Goal: Task Accomplishment & Management: Manage account settings

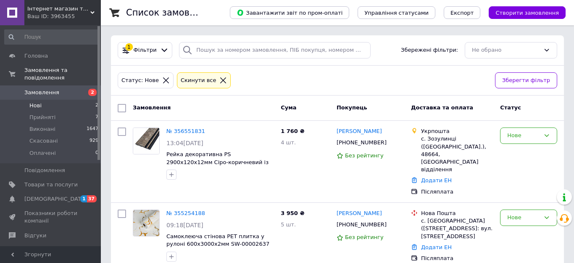
click at [34, 100] on li "Нові 2" at bounding box center [51, 106] width 103 height 12
click at [513, 132] on div "Нове" at bounding box center [523, 135] width 33 height 9
click at [515, 184] on li "Скасовано" at bounding box center [529, 184] width 56 height 16
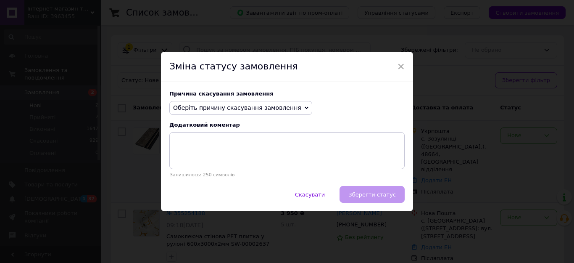
click at [305, 108] on icon at bounding box center [307, 108] width 4 height 3
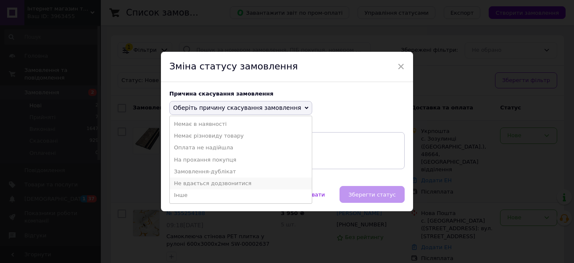
click at [223, 184] on li "Не вдається додзвонитися" at bounding box center [241, 183] width 142 height 12
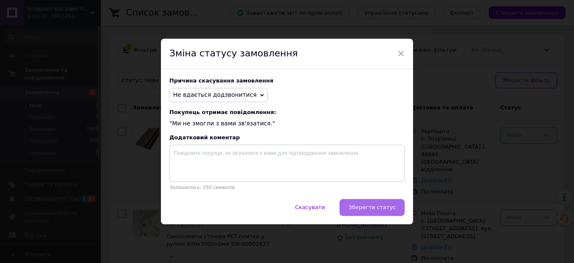
click at [367, 205] on span "Зберегти статус" at bounding box center [373, 207] width 48 height 6
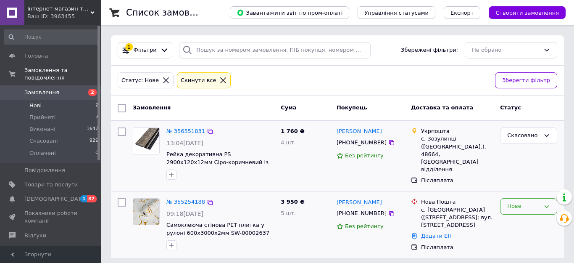
click at [512, 202] on div "Нове" at bounding box center [523, 206] width 33 height 9
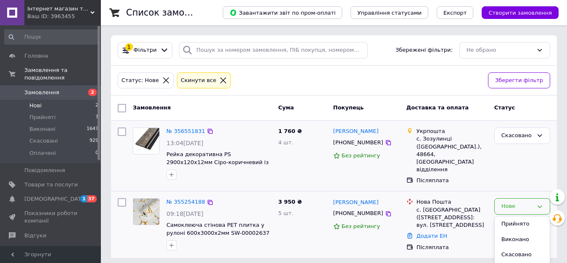
scroll to position [11, 0]
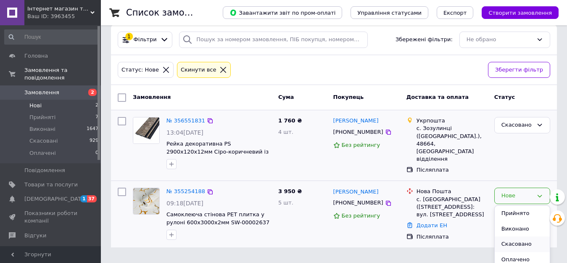
click at [502, 242] on li "Скасовано" at bounding box center [522, 244] width 55 height 16
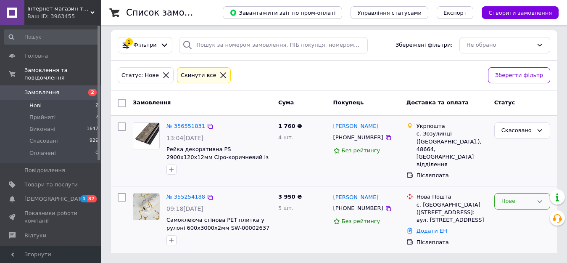
scroll to position [0, 0]
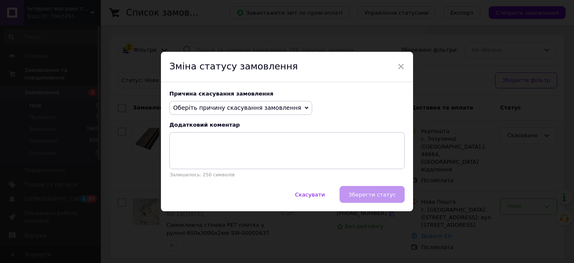
click at [305, 110] on icon at bounding box center [307, 108] width 4 height 4
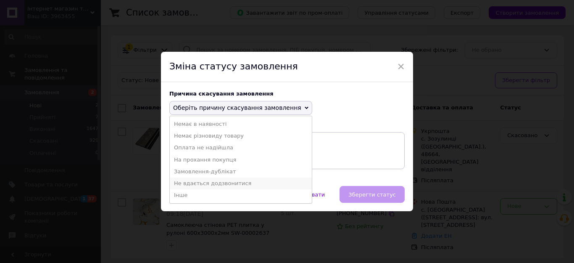
click at [219, 180] on li "Не вдається додзвонитися" at bounding box center [241, 183] width 142 height 12
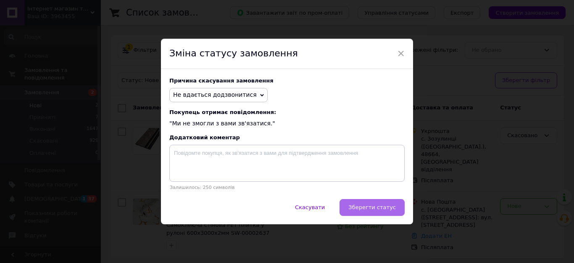
click at [357, 205] on span "Зберегти статус" at bounding box center [373, 207] width 48 height 6
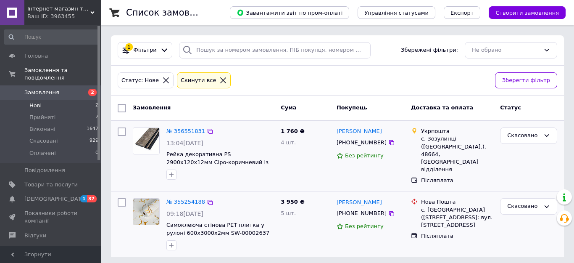
click at [30, 102] on span "Нові" at bounding box center [35, 106] width 12 height 8
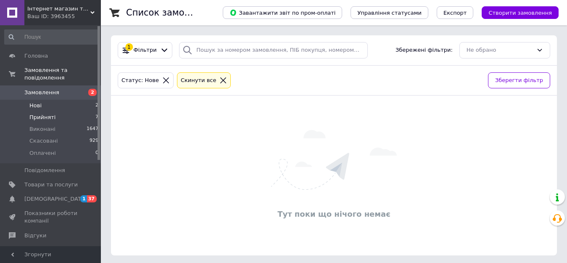
click at [49, 114] on span "Прийняті" at bounding box center [42, 118] width 26 height 8
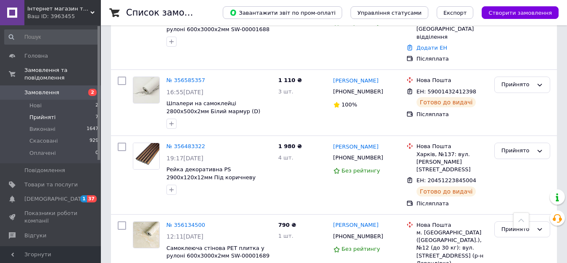
scroll to position [83, 0]
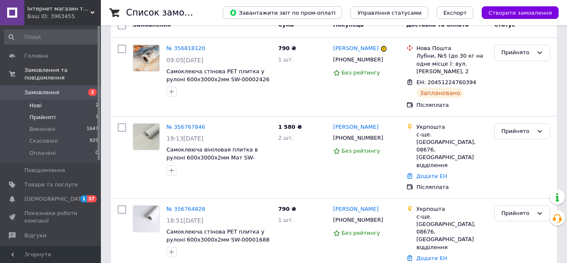
click at [33, 102] on span "Нові" at bounding box center [35, 106] width 12 height 8
